Goal: Information Seeking & Learning: Find specific fact

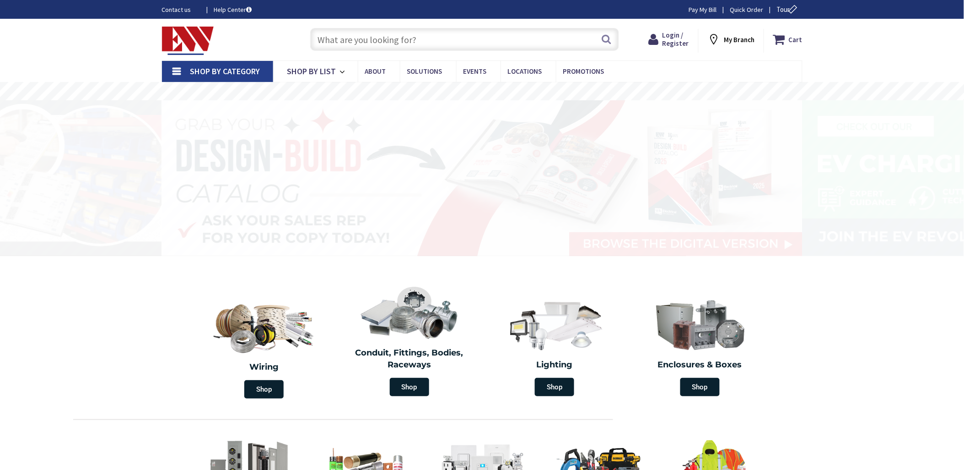
drag, startPoint x: 0, startPoint y: 0, endPoint x: 432, endPoint y: 38, distance: 434.1
click at [432, 38] on input "text" at bounding box center [464, 39] width 309 height 23
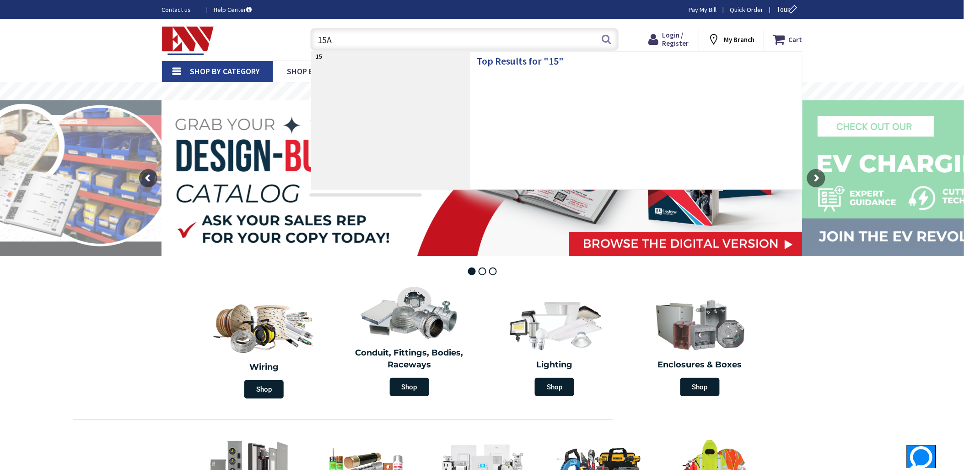
type input "15A"
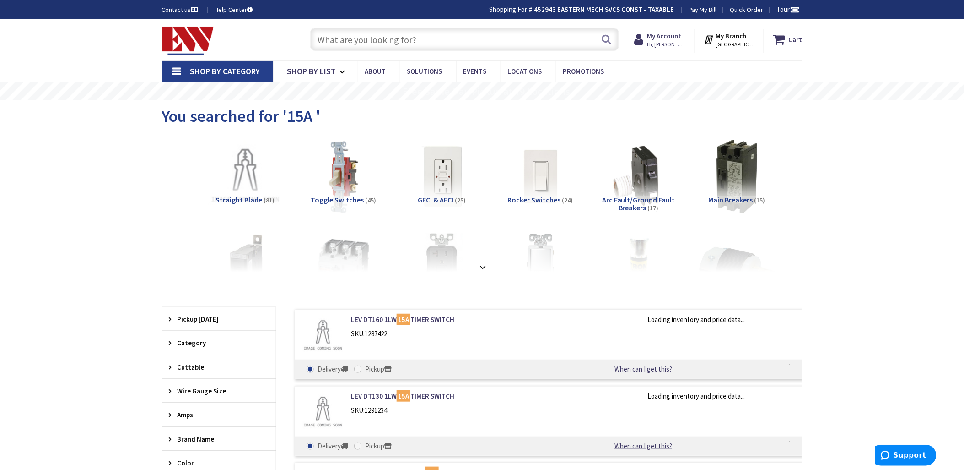
click at [373, 38] on input "text" at bounding box center [464, 39] width 309 height 23
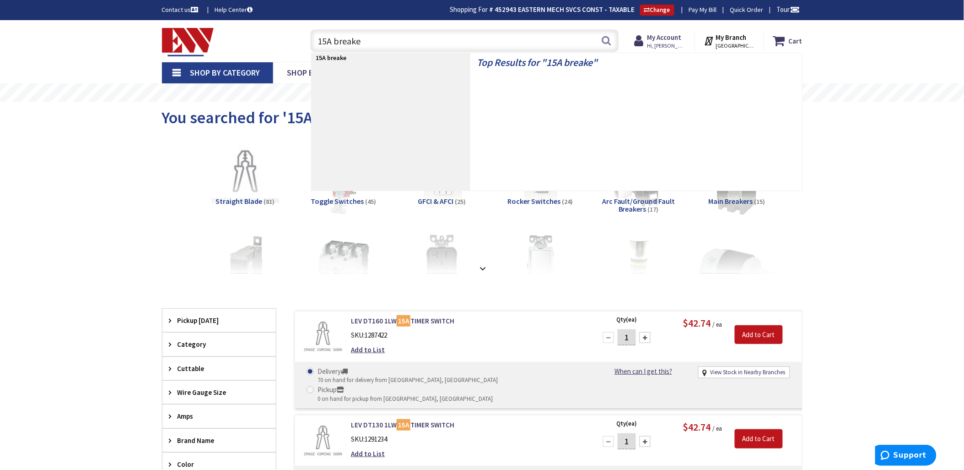
type input "15A breaker"
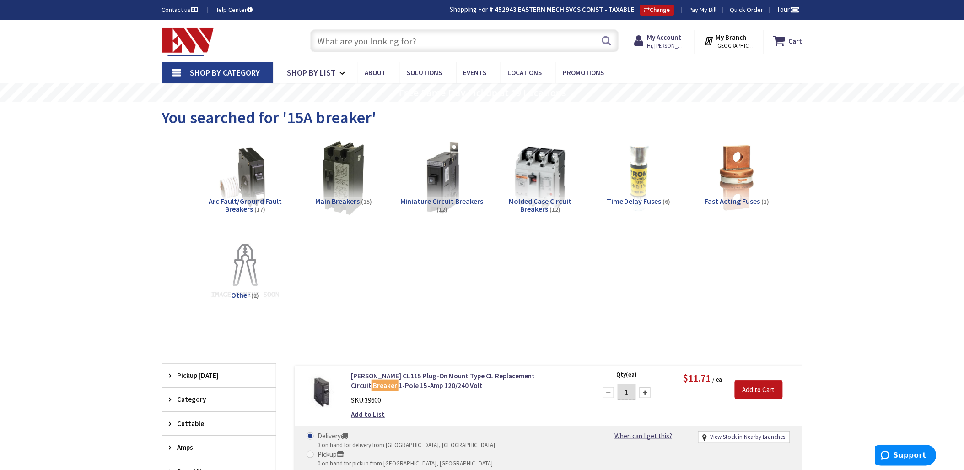
click at [409, 42] on input "text" at bounding box center [464, 40] width 309 height 23
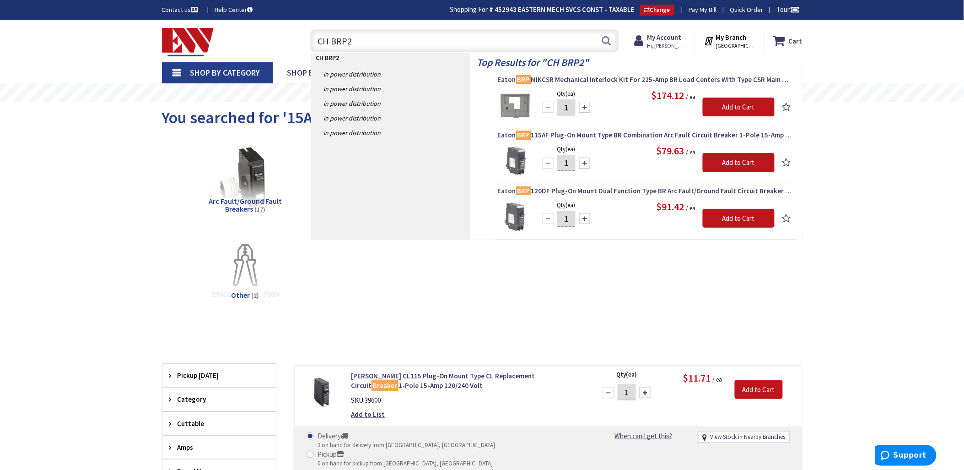
type input "CH BRP25"
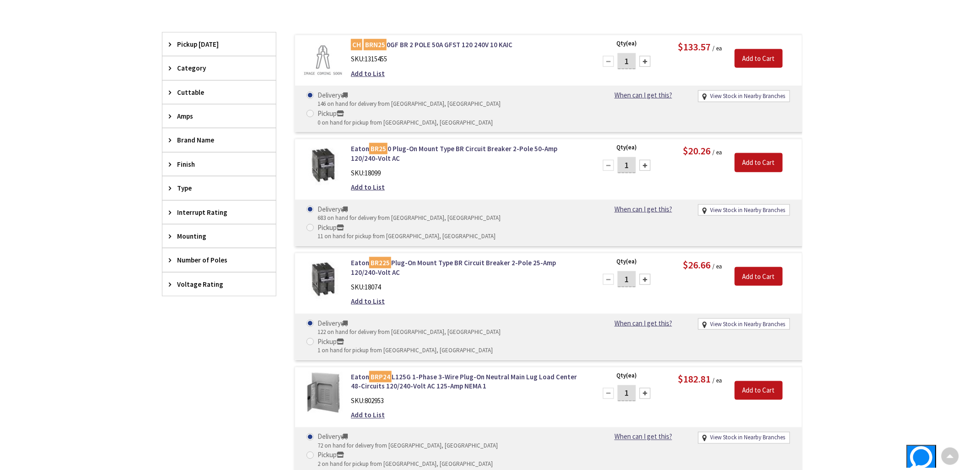
scroll to position [255, 0]
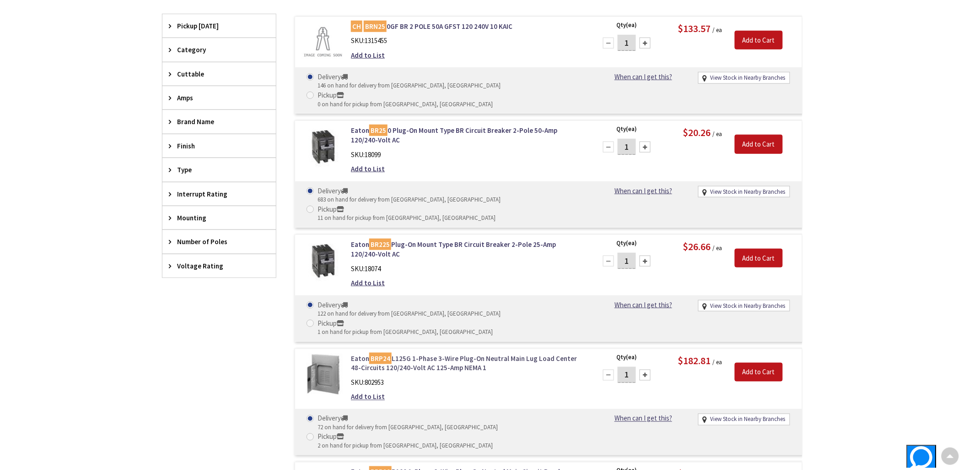
click at [390, 352] on mark "BRP24" at bounding box center [380, 357] width 22 height 11
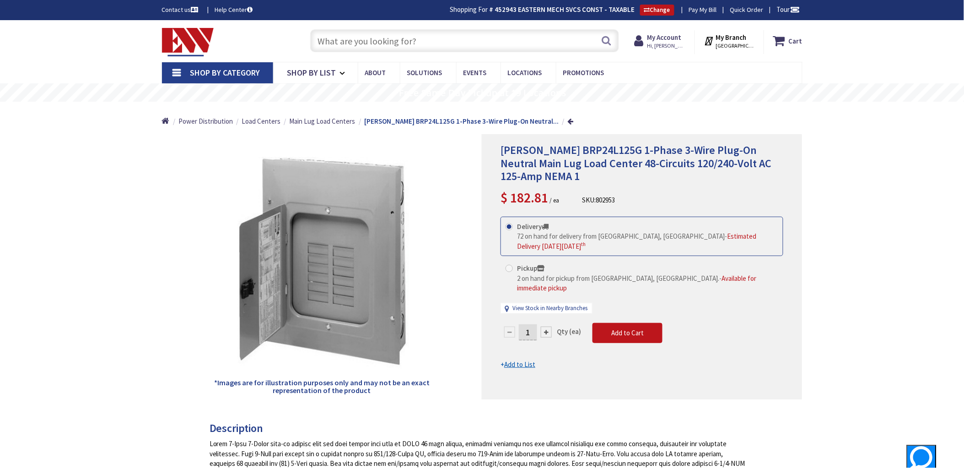
click at [373, 35] on input "text" at bounding box center [464, 40] width 309 height 23
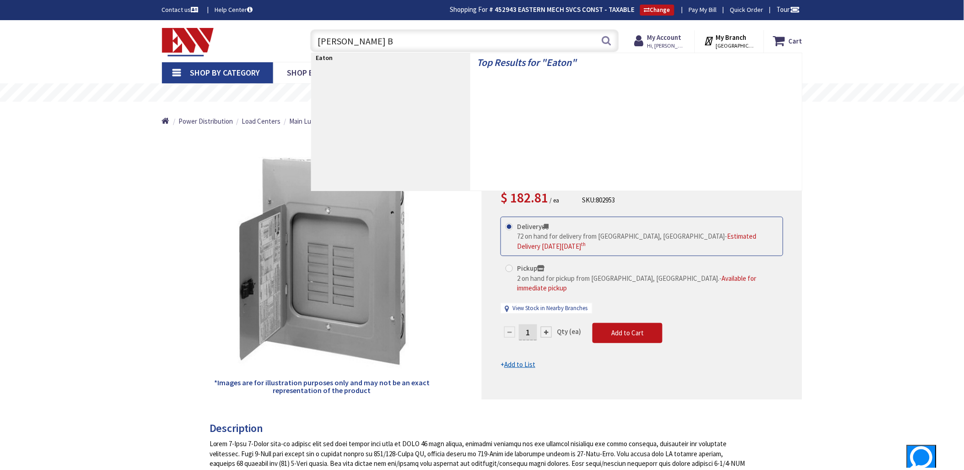
type input "Eaton BR"
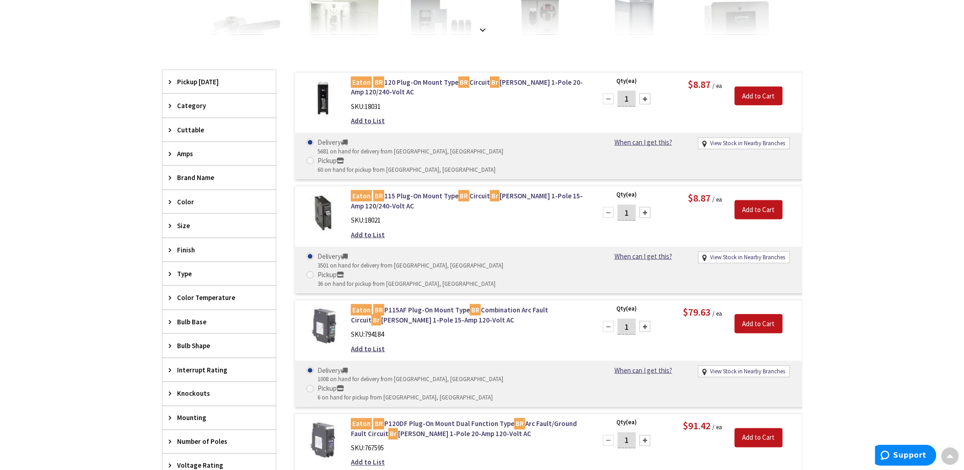
scroll to position [213, 0]
